Goal: Transaction & Acquisition: Purchase product/service

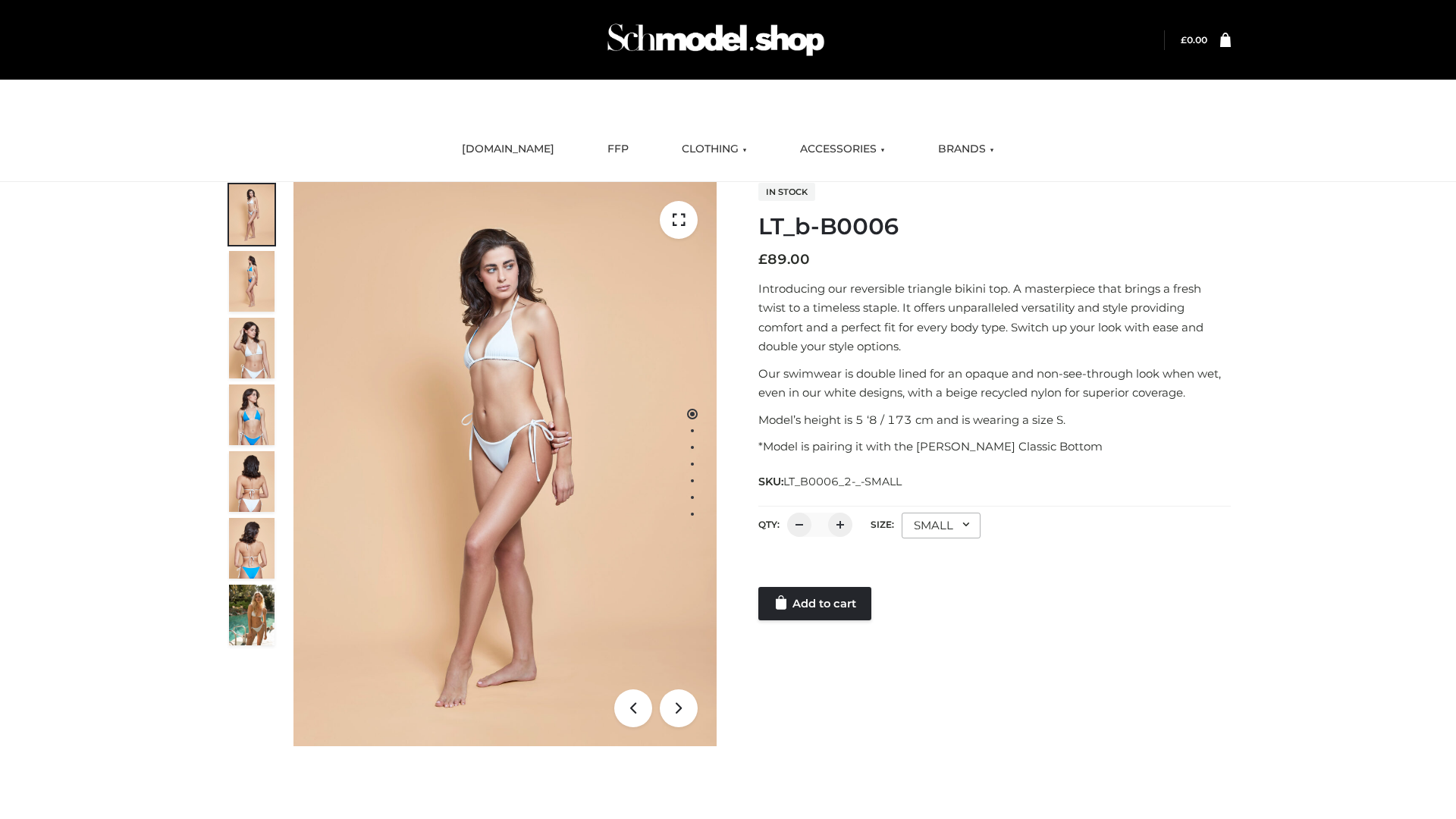
click at [815, 604] on link "Add to cart" at bounding box center [815, 604] width 113 height 33
